Goal: Task Accomplishment & Management: Manage account settings

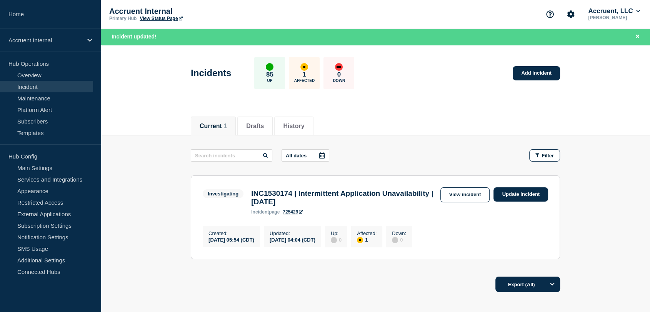
click at [22, 13] on link "Home" at bounding box center [50, 14] width 101 height 28
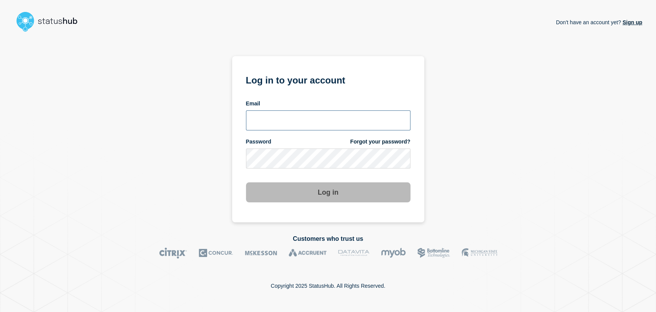
click at [285, 115] on input "email input" at bounding box center [328, 120] width 165 height 20
type input "[PERSON_NAME][EMAIL_ADDRESS][PERSON_NAME][DOMAIN_NAME]"
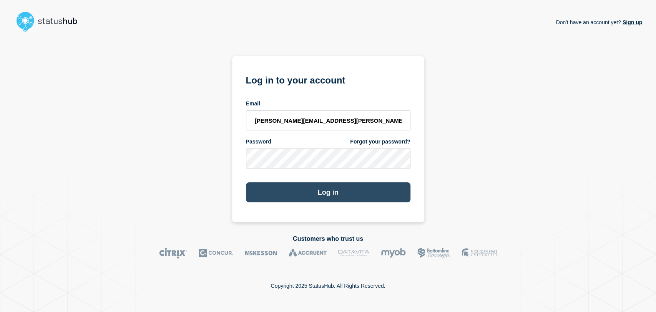
click at [330, 188] on button "Log in" at bounding box center [328, 192] width 165 height 20
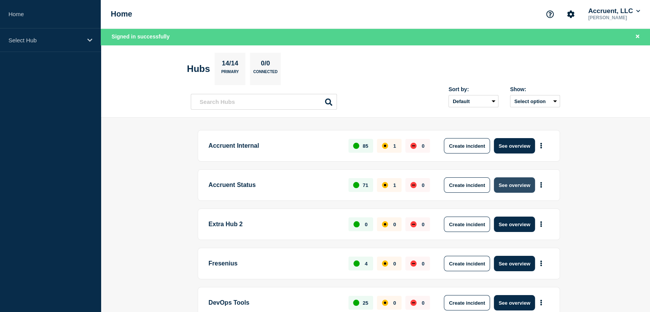
click at [516, 187] on button "See overview" at bounding box center [514, 184] width 41 height 15
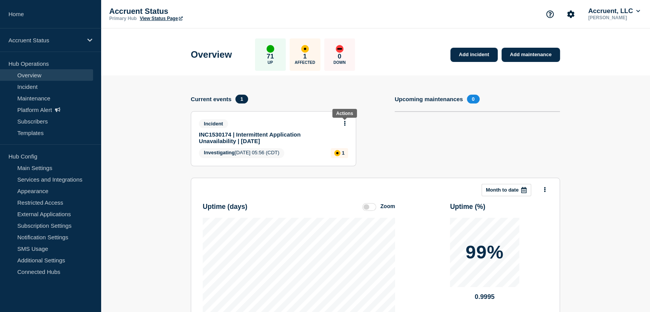
click at [344, 123] on icon at bounding box center [345, 123] width 2 height 5
click at [335, 151] on link "Update incident" at bounding box center [344, 151] width 37 height 6
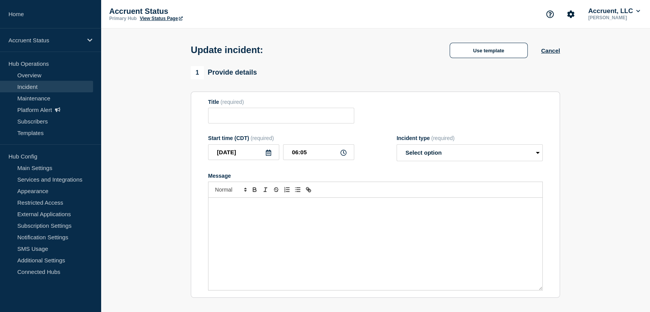
type input "INC1530174 | Intermittent Application Unavailability | 29th September"
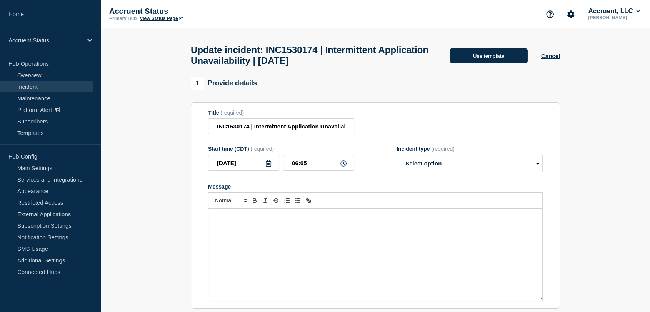
click at [486, 55] on button "Use template" at bounding box center [488, 55] width 78 height 15
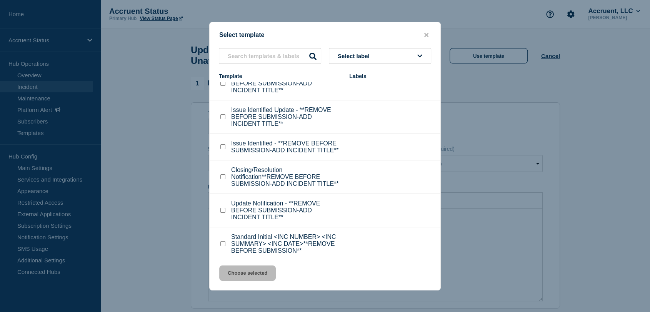
scroll to position [24, 0]
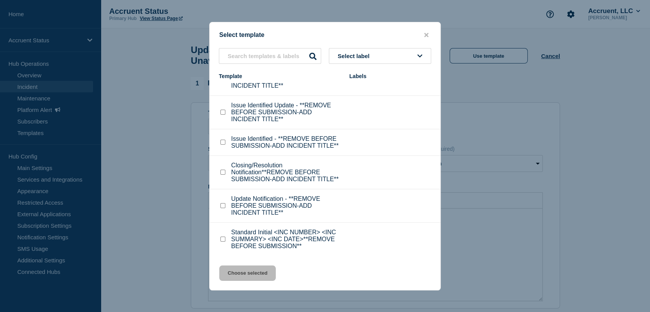
click at [223, 207] on input "Update Notification - **REMOVE BEFORE SUBMISSION-ADD INCIDENT TITLE** checkbox" at bounding box center [222, 205] width 5 height 5
checkbox input "true"
click at [251, 269] on button "Choose selected" at bounding box center [247, 272] width 57 height 15
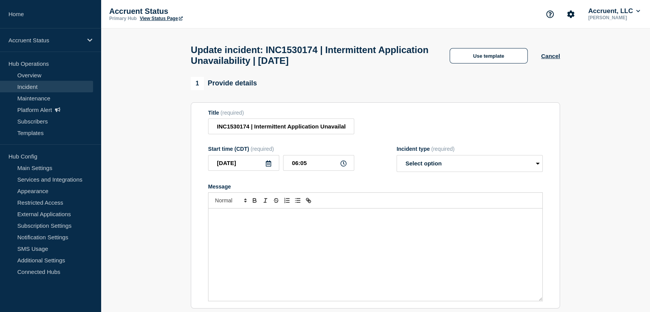
select select "investigating"
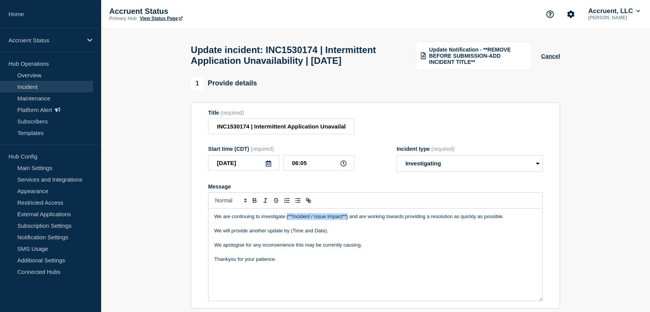
drag, startPoint x: 348, startPoint y: 234, endPoint x: 286, endPoint y: 235, distance: 61.5
click at [286, 220] on p "We are continuing to investigate (**Incident / Issue Impact**) and are working …" at bounding box center [375, 216] width 322 height 7
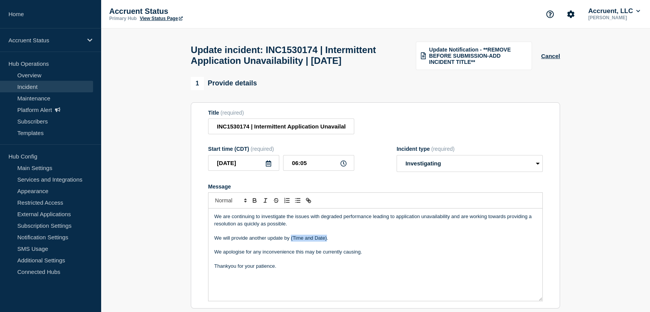
drag, startPoint x: 326, startPoint y: 254, endPoint x: 291, endPoint y: 255, distance: 35.0
click at [291, 241] on p "We will provide another update by (Time and Date)." at bounding box center [375, 238] width 322 height 7
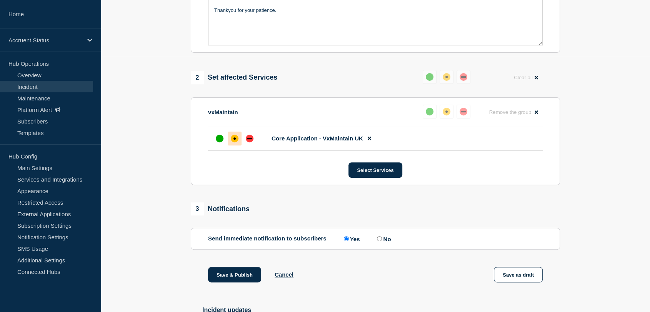
scroll to position [256, 0]
click at [220, 282] on button "Save & Publish" at bounding box center [234, 273] width 53 height 15
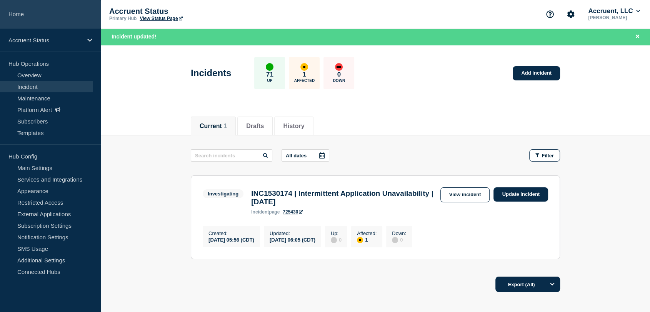
click at [18, 12] on link "Home" at bounding box center [50, 14] width 101 height 28
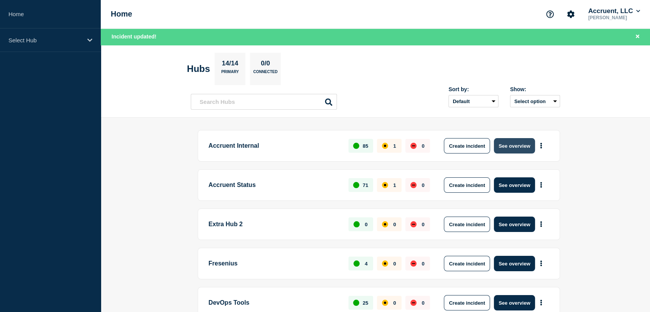
click at [502, 146] on button "See overview" at bounding box center [514, 145] width 41 height 15
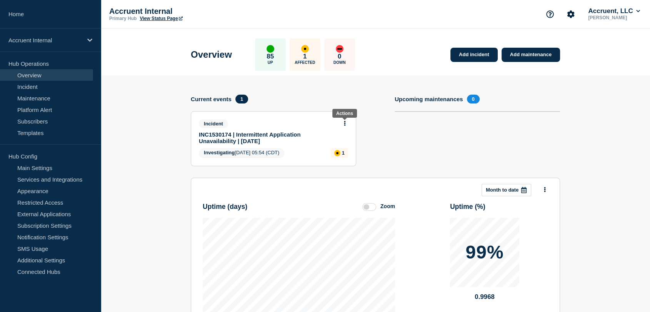
click at [344, 121] on body "Home Accruent Internal Hub Operations Overview Incident Maintenance Platform Al…" at bounding box center [325, 156] width 650 height 312
click at [344, 124] on icon at bounding box center [345, 123] width 2 height 5
click at [338, 151] on link "Update incident" at bounding box center [344, 151] width 37 height 6
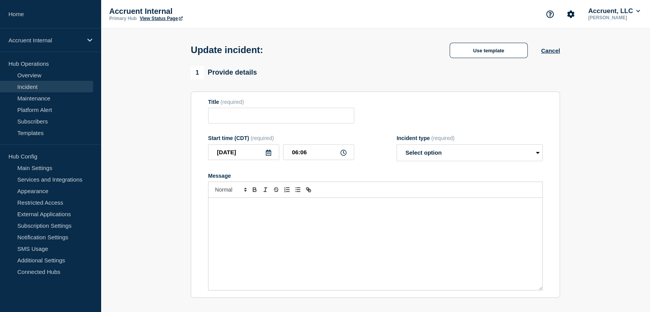
type input "INC1530174 | Intermittent Application Unavailability | 29th September"
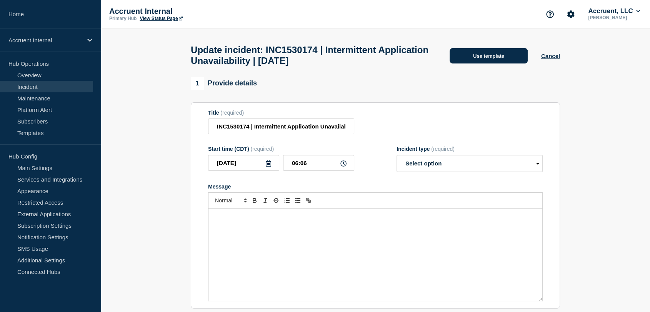
click at [466, 63] on button "Use template" at bounding box center [488, 55] width 78 height 15
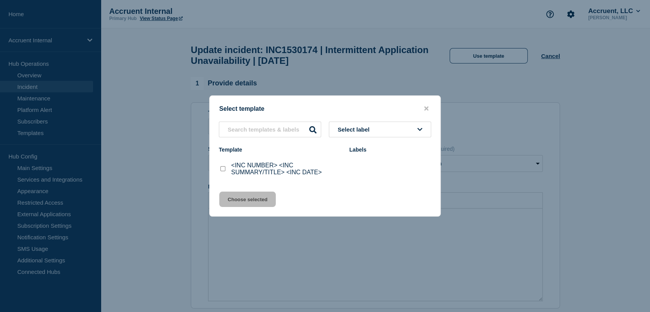
click at [223, 170] on input "<INC NUMBER> <INC SUMMARY/TITLE> <INC DATE> checkbox" at bounding box center [222, 168] width 5 height 5
checkbox input "true"
click at [258, 204] on button "Choose selected" at bounding box center [247, 198] width 57 height 15
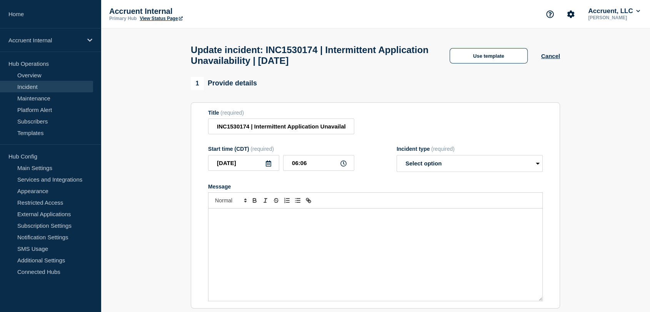
select select "investigating"
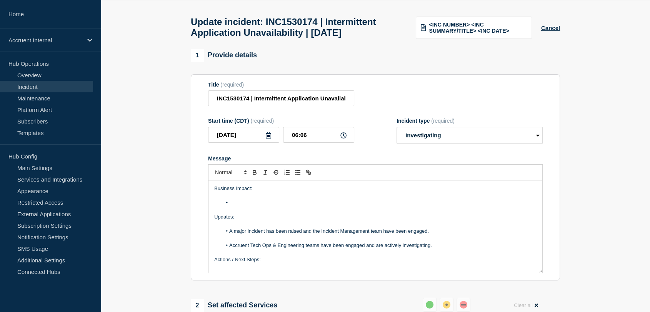
scroll to position [43, 0]
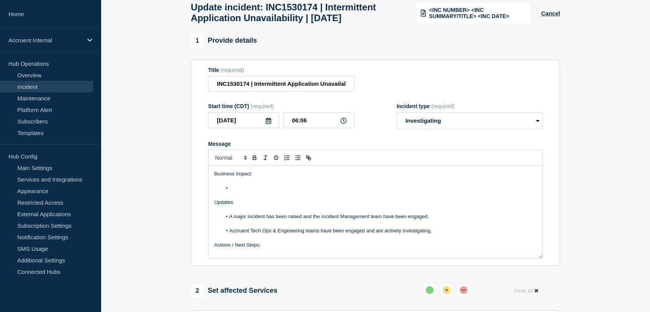
click at [253, 191] on li "Message" at bounding box center [379, 188] width 315 height 7
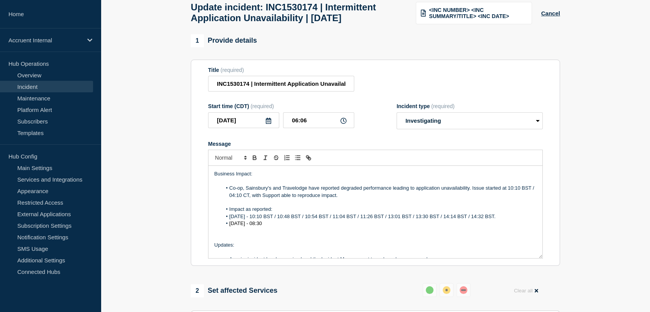
click at [292, 227] on li "30th September - 08:30" at bounding box center [379, 223] width 315 height 7
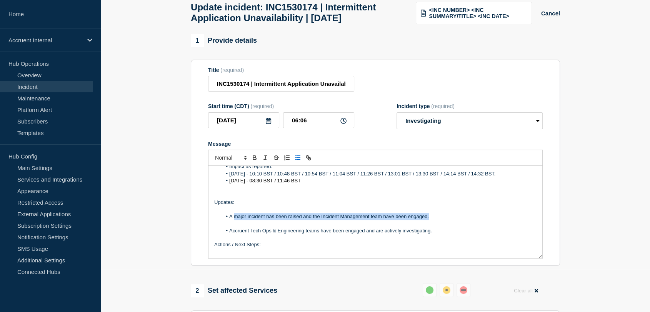
drag, startPoint x: 431, startPoint y: 236, endPoint x: 235, endPoint y: 235, distance: 196.1
click at [235, 220] on li "A major incident has been raised and the Incident Management team have been eng…" at bounding box center [379, 216] width 315 height 7
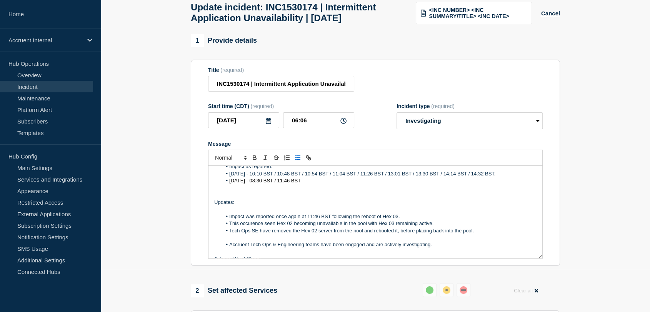
click at [423, 220] on li "Impact was reported once again at 11:46 BST following the reboot of Hex 03." at bounding box center [379, 216] width 315 height 7
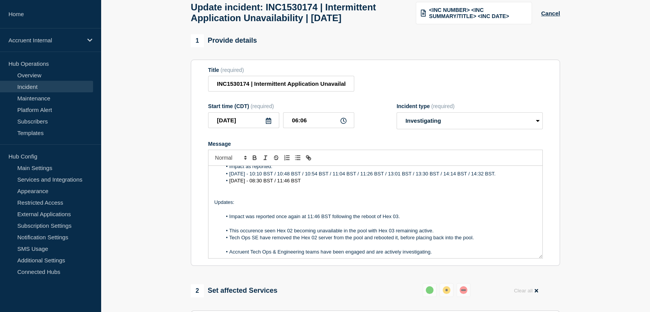
click at [439, 234] on li "This occurence seen Hex 02 becoming unavailable in the pool with Hex 03 remaini…" at bounding box center [379, 230] width 315 height 7
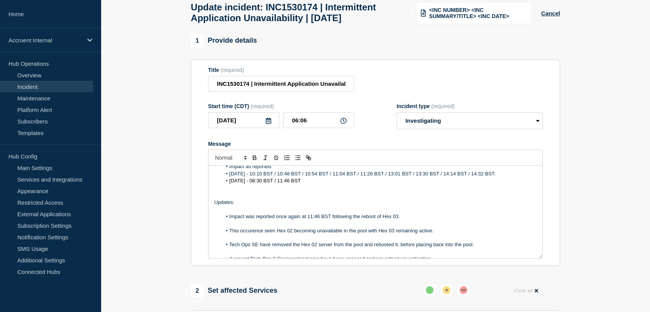
click at [246, 234] on li "This occurence seen Hex 02 becoming unavailable in the pool with Hex 03 remaini…" at bounding box center [379, 230] width 315 height 7
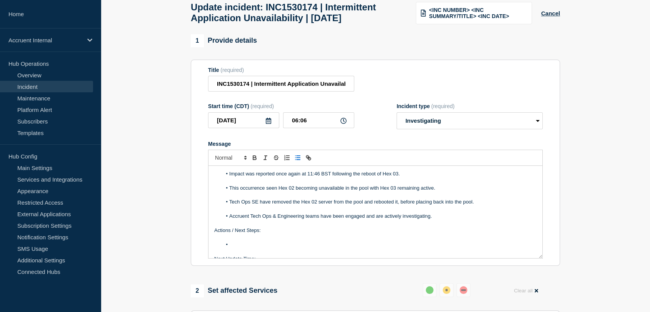
scroll to position [108, 0]
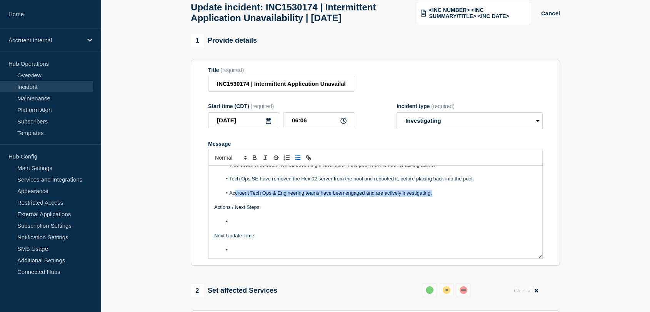
drag, startPoint x: 437, startPoint y: 208, endPoint x: 235, endPoint y: 209, distance: 203.0
click at [235, 196] on li "Accruent Tech Ops & Engineering teams have been engaged and are actively invest…" at bounding box center [379, 193] width 315 height 7
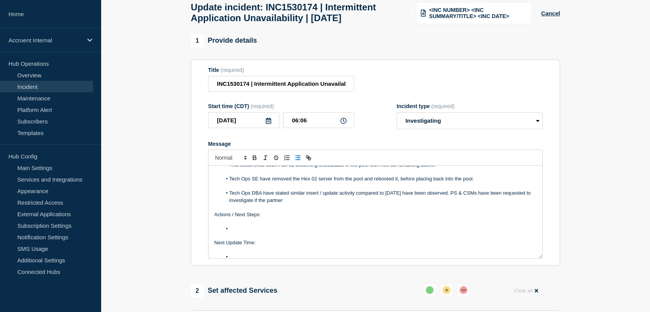
click at [343, 204] on li "Tech Ops DBA have stated similar insert / update activity compared to yesterday…" at bounding box center [379, 197] width 315 height 14
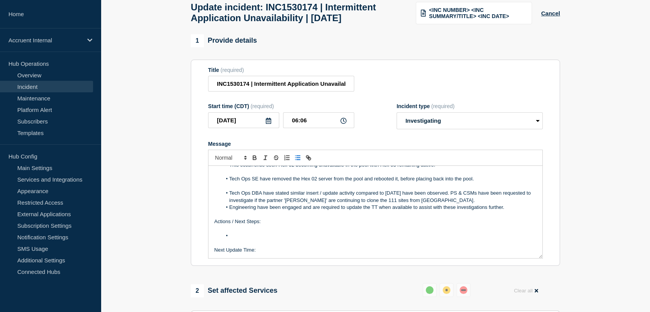
click at [464, 204] on li "Tech Ops DBA have stated similar insert / update activity compared to yesterday…" at bounding box center [379, 197] width 315 height 14
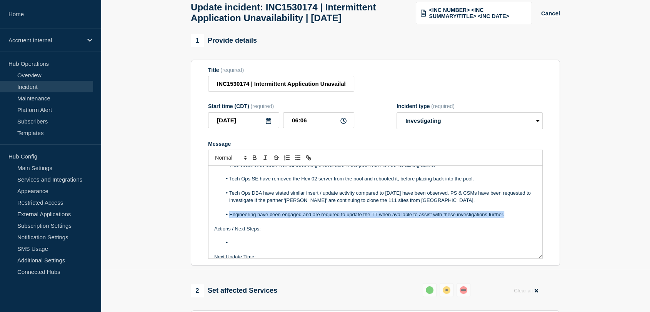
drag, startPoint x: 507, startPoint y: 230, endPoint x: 230, endPoint y: 231, distance: 277.2
click at [230, 218] on li "Engineering have been engaged and are required to update the TT when available …" at bounding box center [379, 214] width 315 height 7
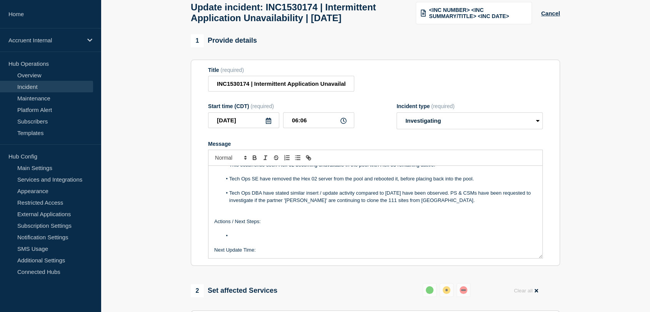
click at [239, 239] on li "Message" at bounding box center [379, 235] width 315 height 7
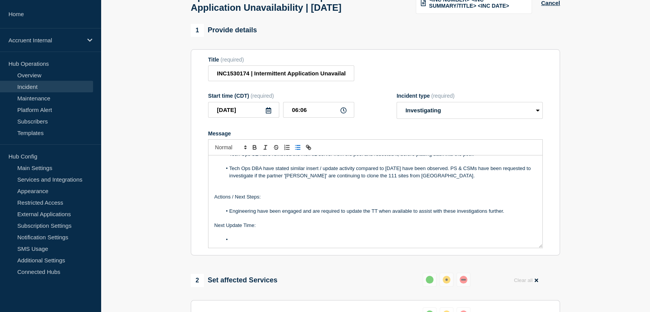
scroll to position [85, 0]
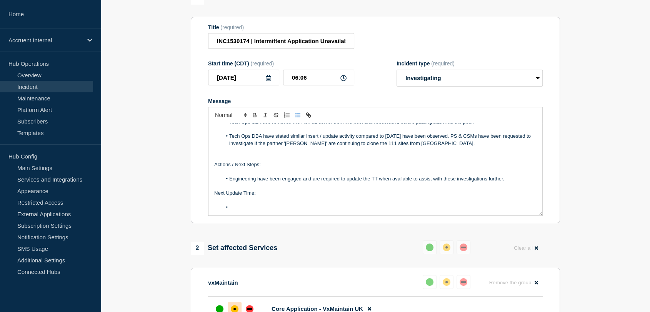
click at [264, 211] on li "Message" at bounding box center [379, 207] width 315 height 7
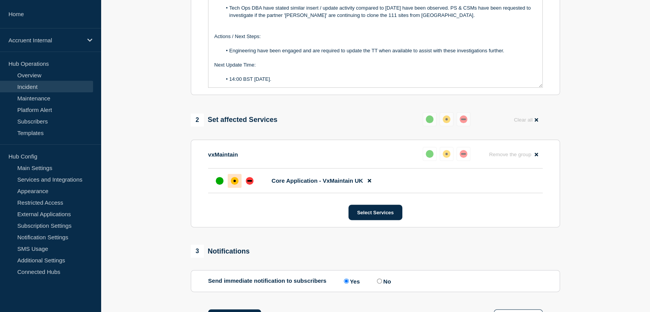
scroll to position [256, 0]
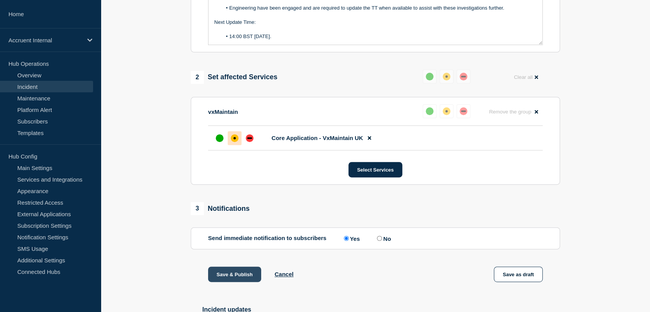
click at [226, 282] on button "Save & Publish" at bounding box center [234, 273] width 53 height 15
